Goal: Navigation & Orientation: Find specific page/section

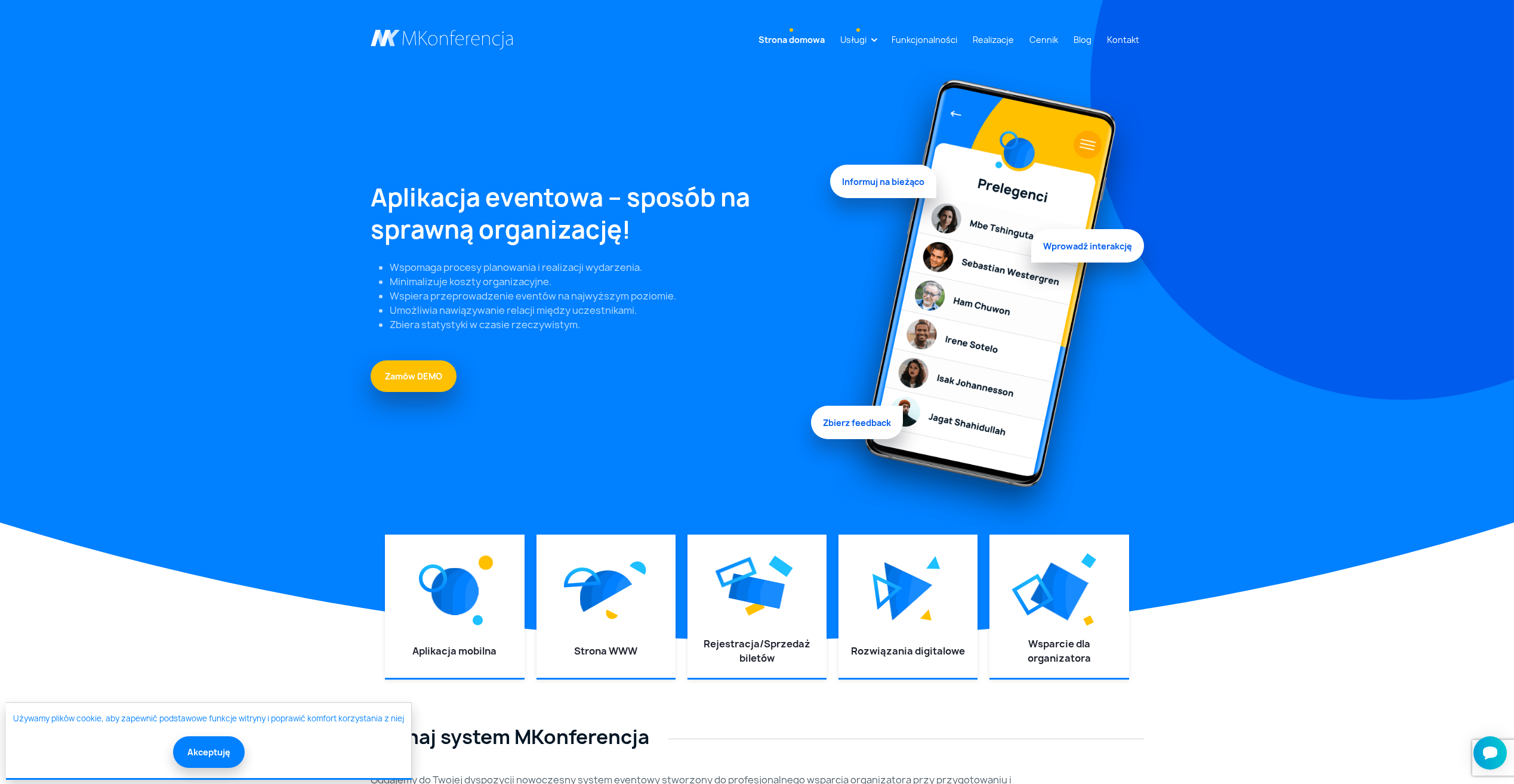
click at [871, 42] on link "Usługi" at bounding box center [854, 39] width 36 height 22
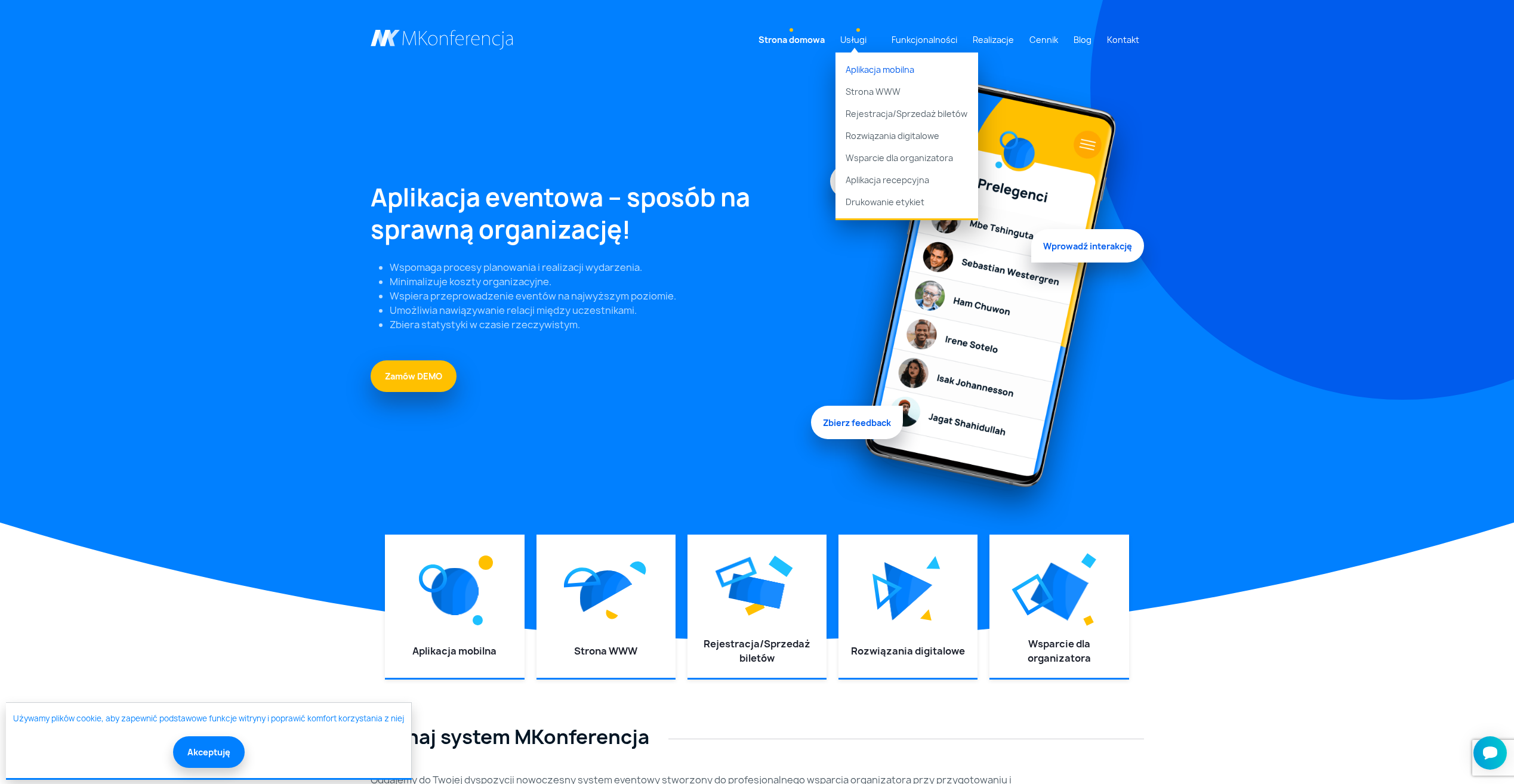
click at [891, 74] on link "Aplikacja mobilna" at bounding box center [907, 66] width 143 height 28
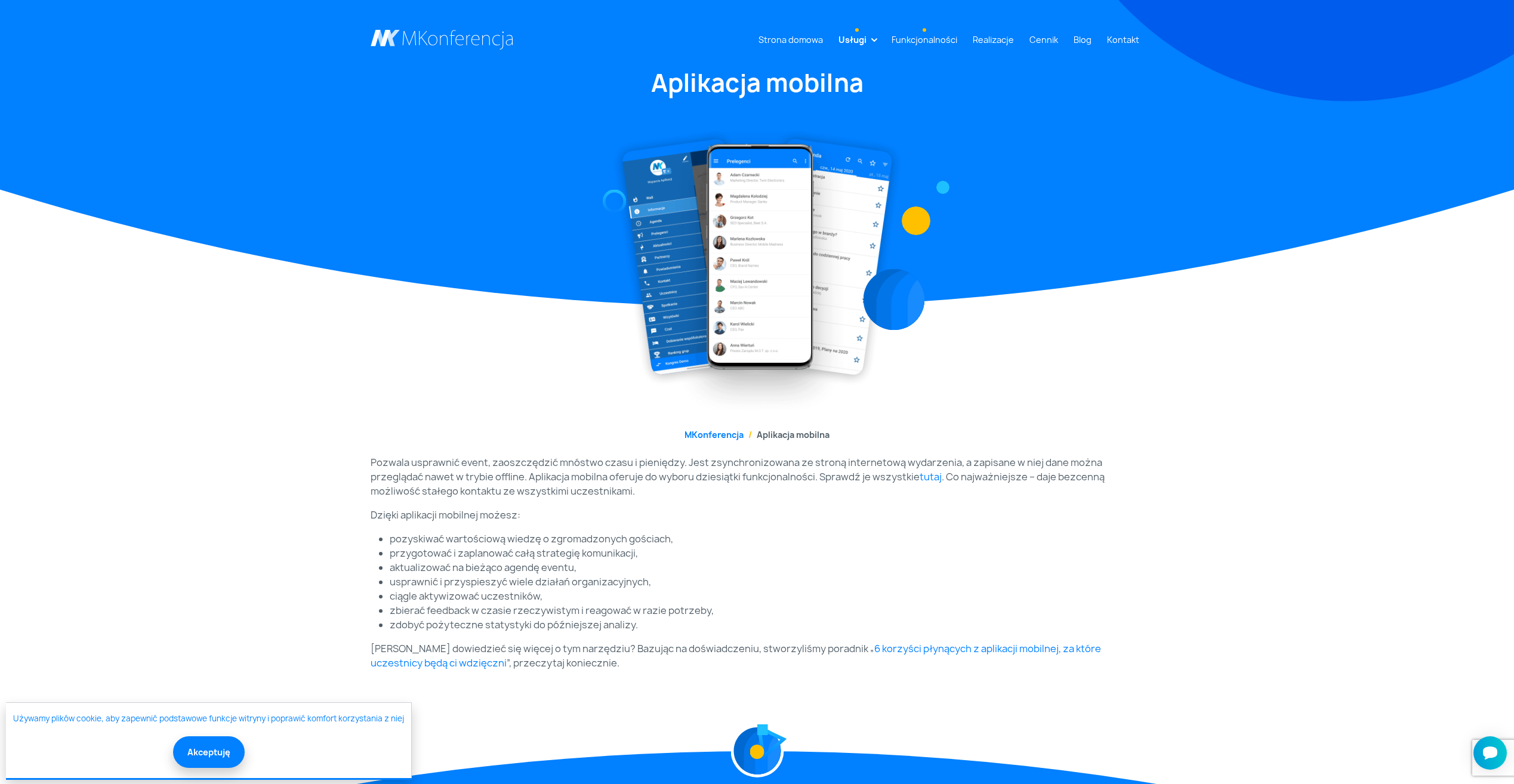
click at [929, 34] on link "Funkcjonalności" at bounding box center [925, 39] width 75 height 22
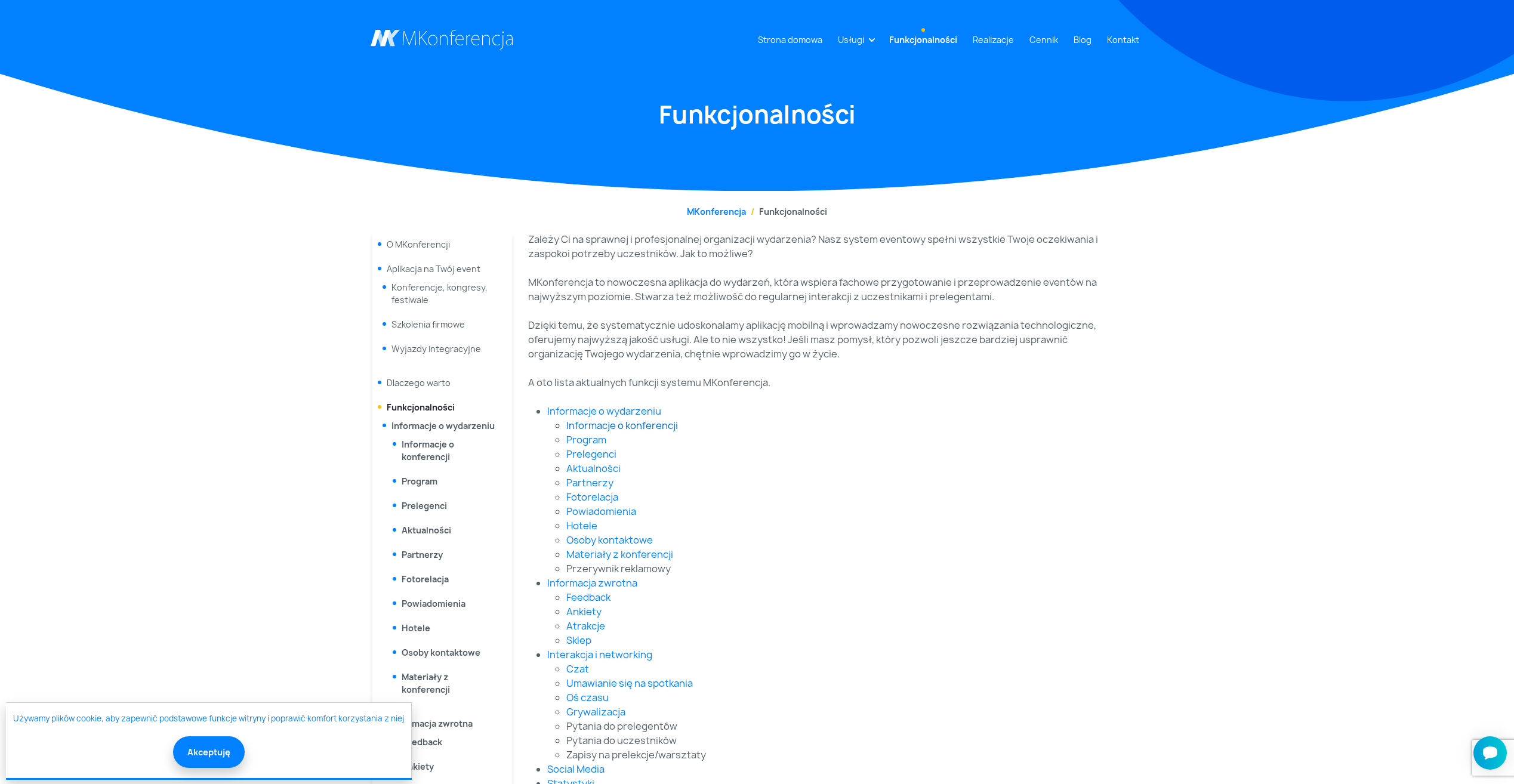
click at [590, 426] on link "Informacje o konferencji" at bounding box center [622, 425] width 111 height 13
click at [578, 528] on link "Hotele" at bounding box center [581, 525] width 31 height 13
click at [588, 496] on link "Fotorelacja" at bounding box center [592, 496] width 52 height 13
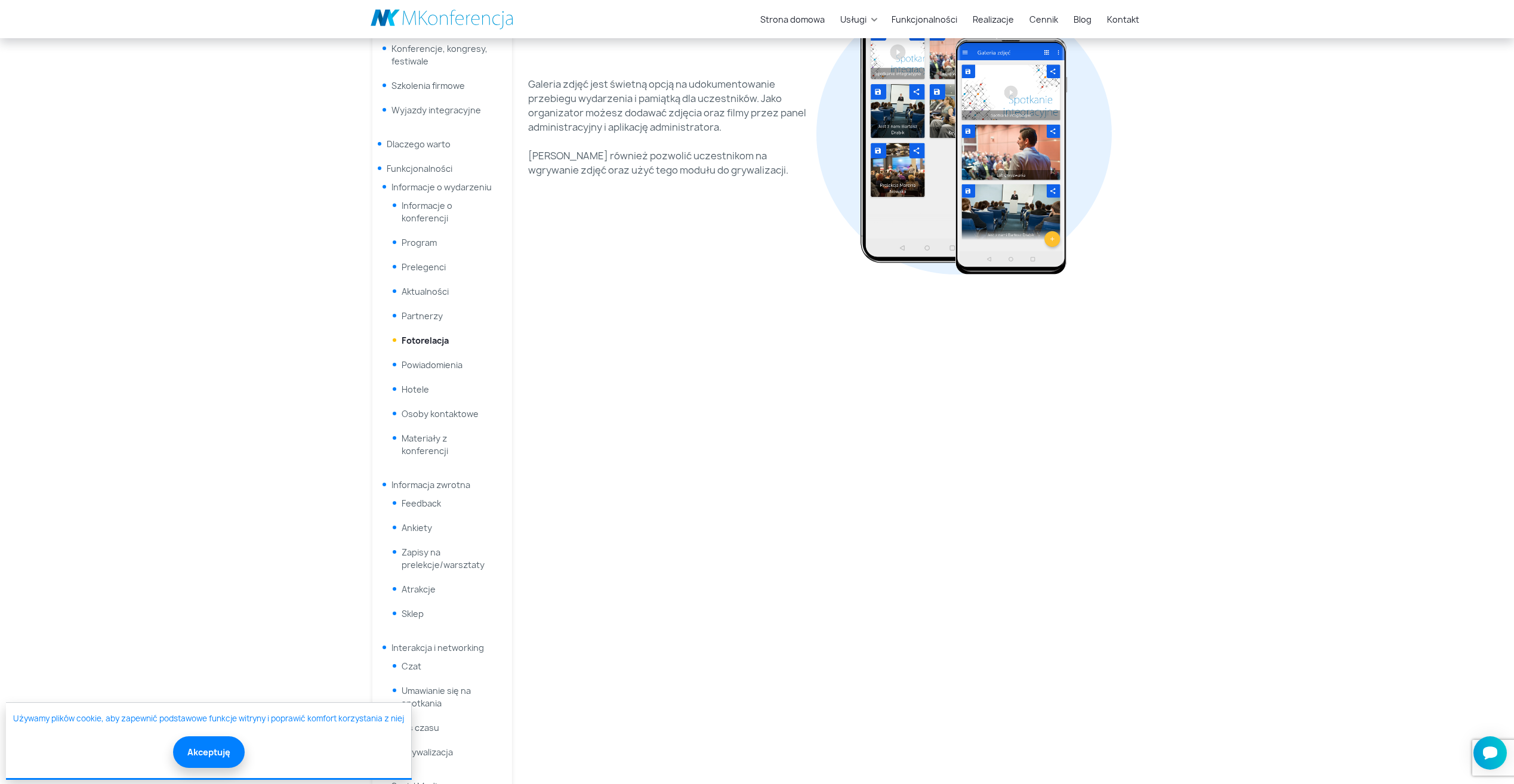
scroll to position [358, 0]
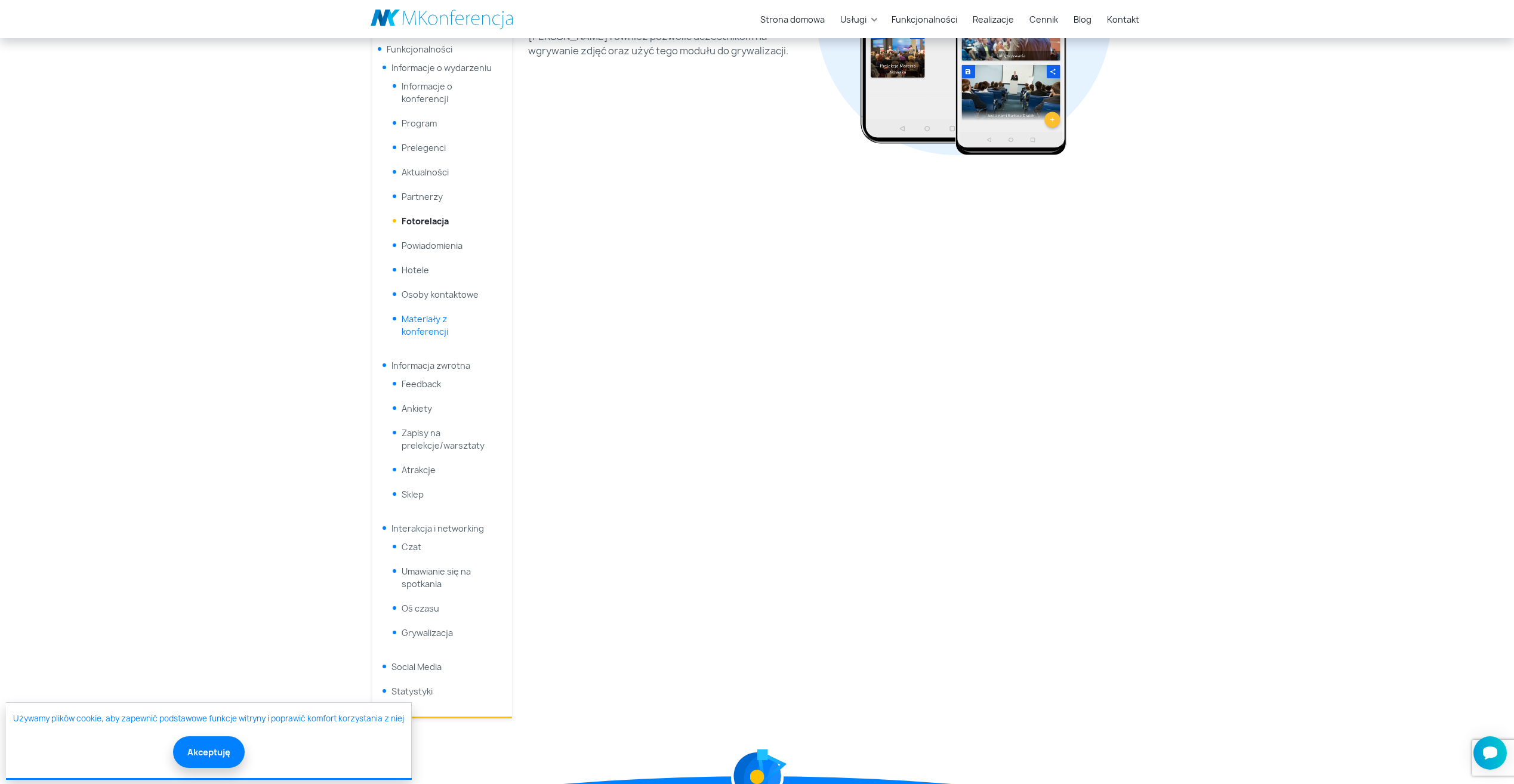
click at [432, 324] on link "Materiały z konferencji" at bounding box center [425, 325] width 46 height 24
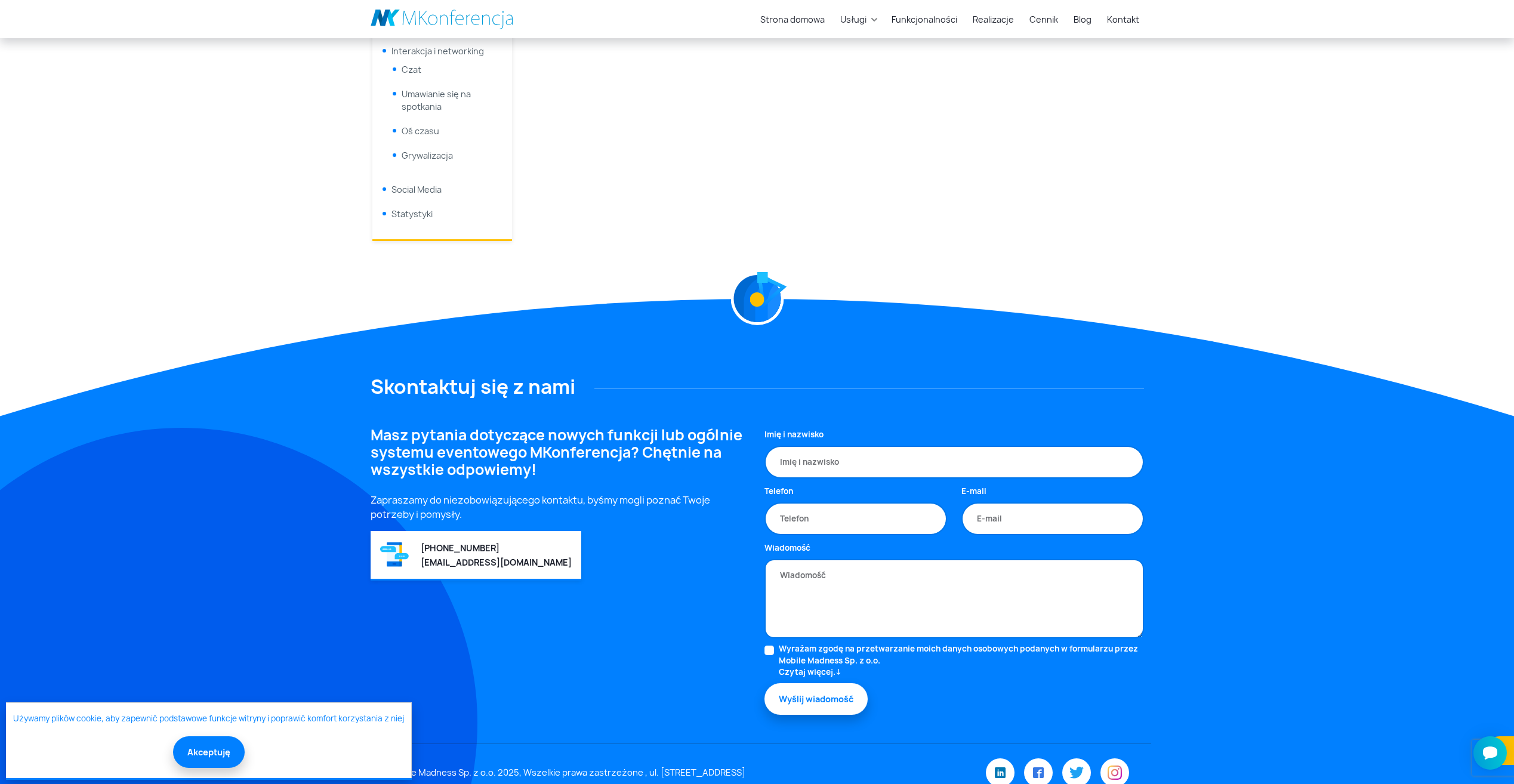
scroll to position [852, 0]
